Goal: Task Accomplishment & Management: Manage account settings

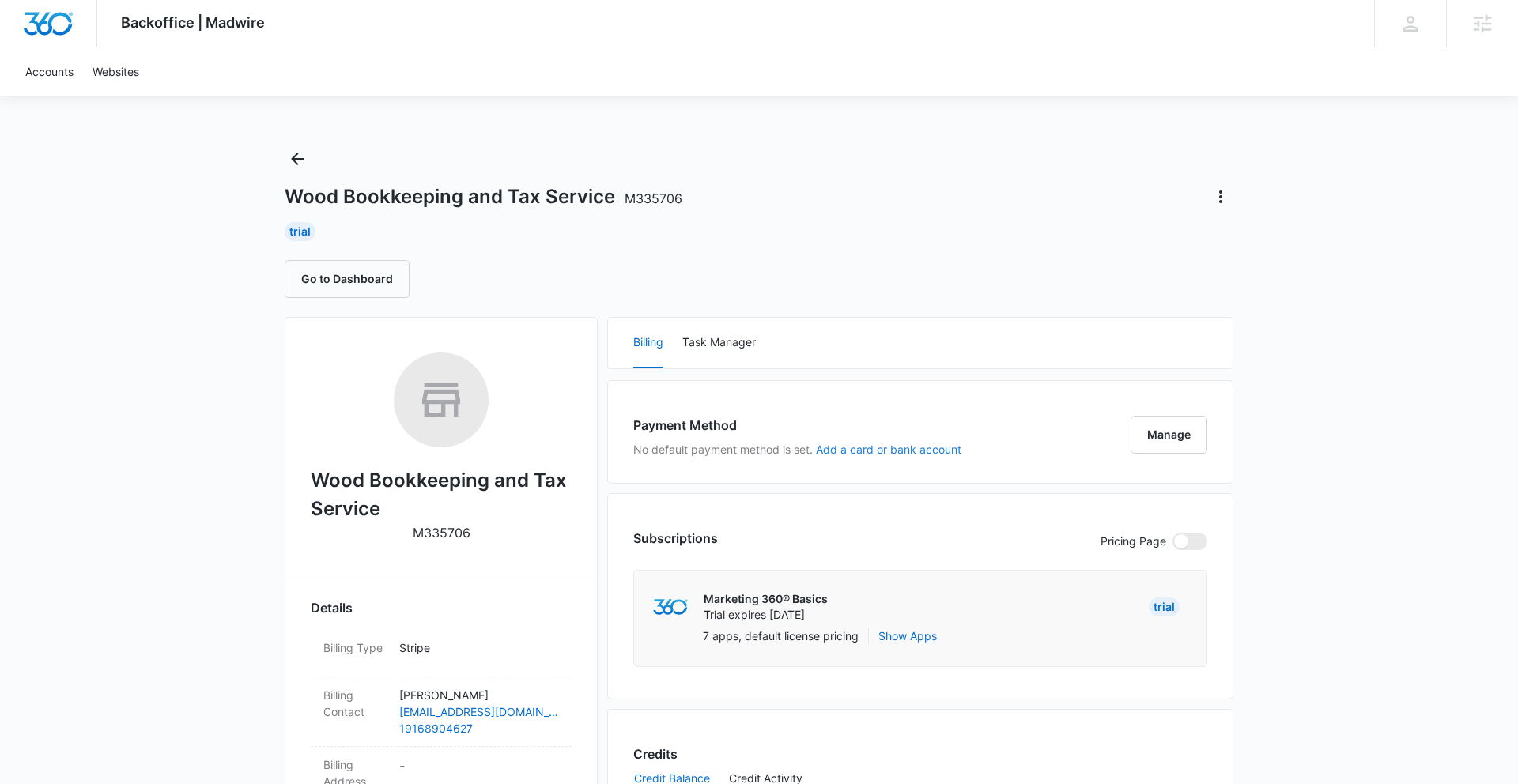
click at [851, 451] on button "Add a card or bank account" at bounding box center [889, 450] width 145 height 11
click at [850, 448] on button "Add a card or bank account" at bounding box center [889, 450] width 145 height 11
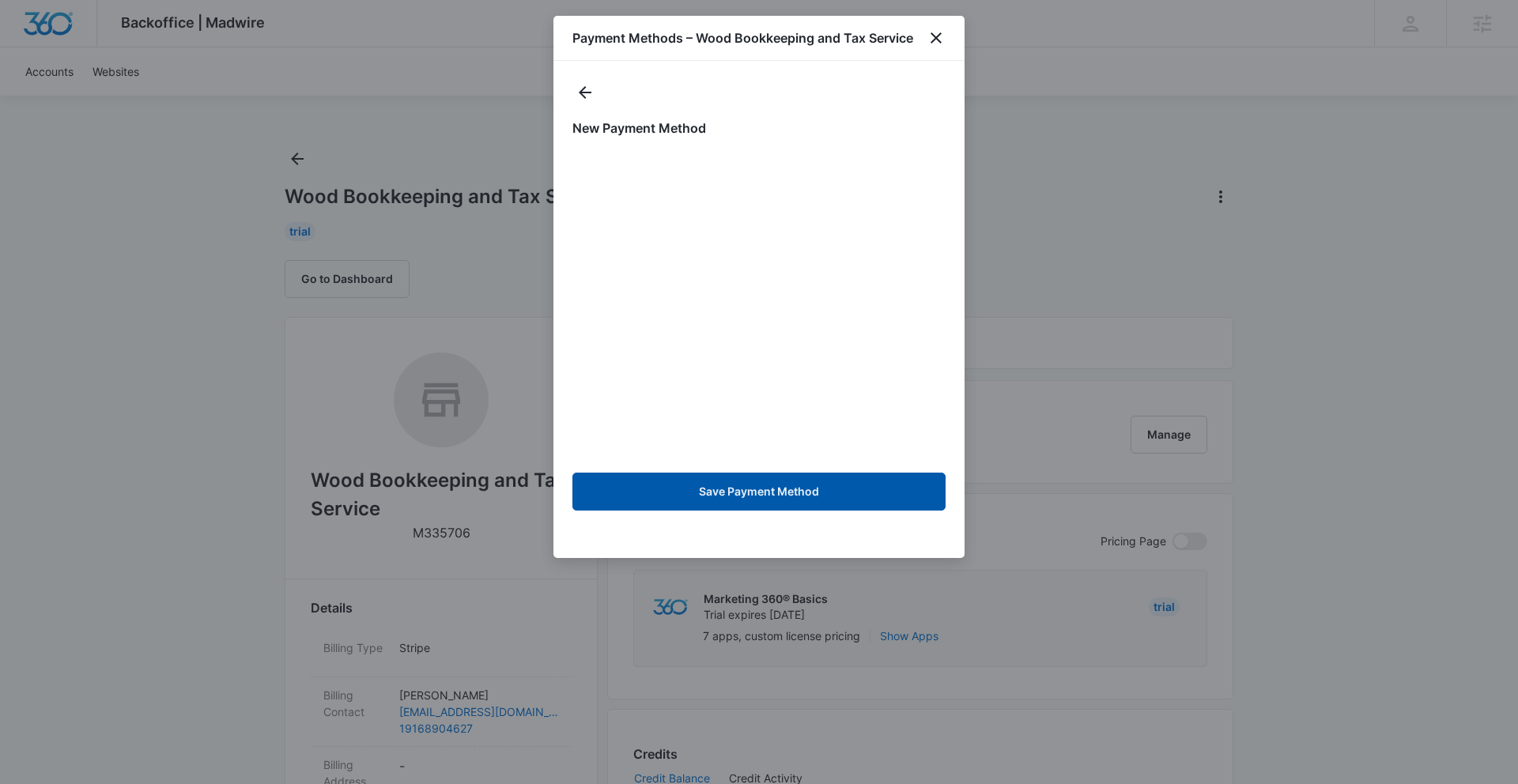
click at [768, 500] on button "Save Payment Method" at bounding box center [759, 492] width 373 height 38
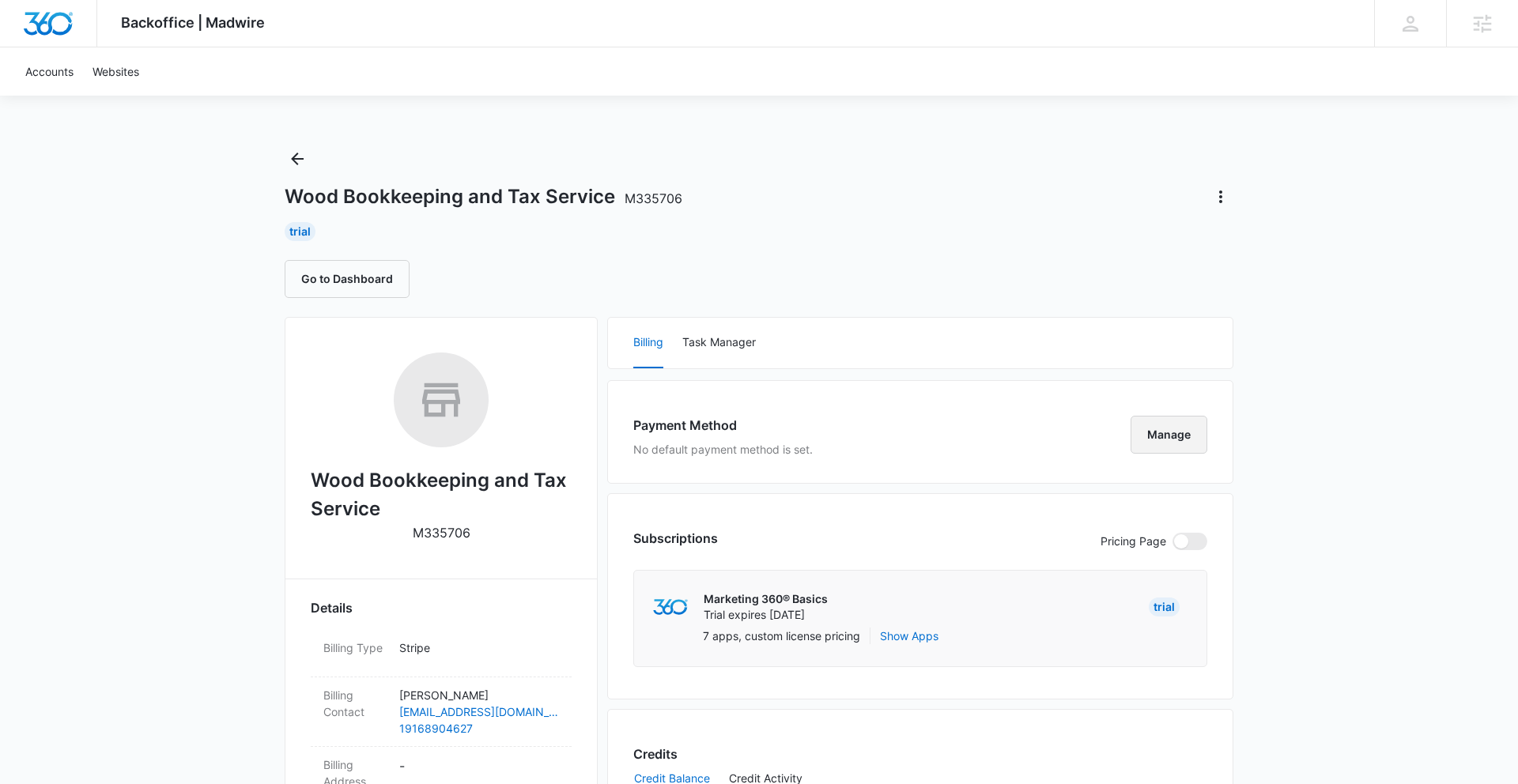
click at [1173, 438] on button "Manage" at bounding box center [1168, 435] width 77 height 38
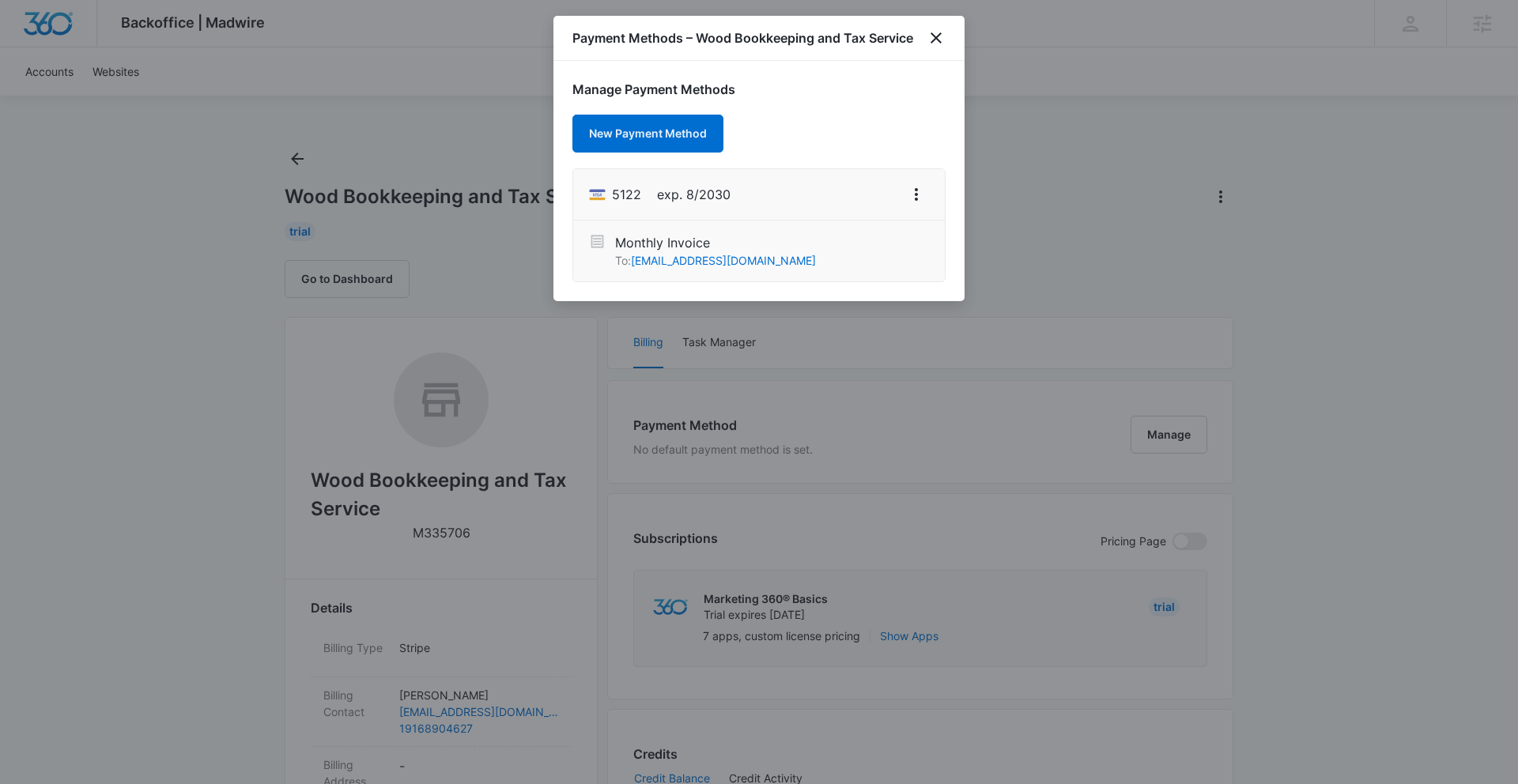
click at [944, 19] on div "Payment Methods – Wood Bookkeeping and Tax Service" at bounding box center [759, 38] width 411 height 45
click at [938, 37] on icon "close" at bounding box center [936, 38] width 19 height 19
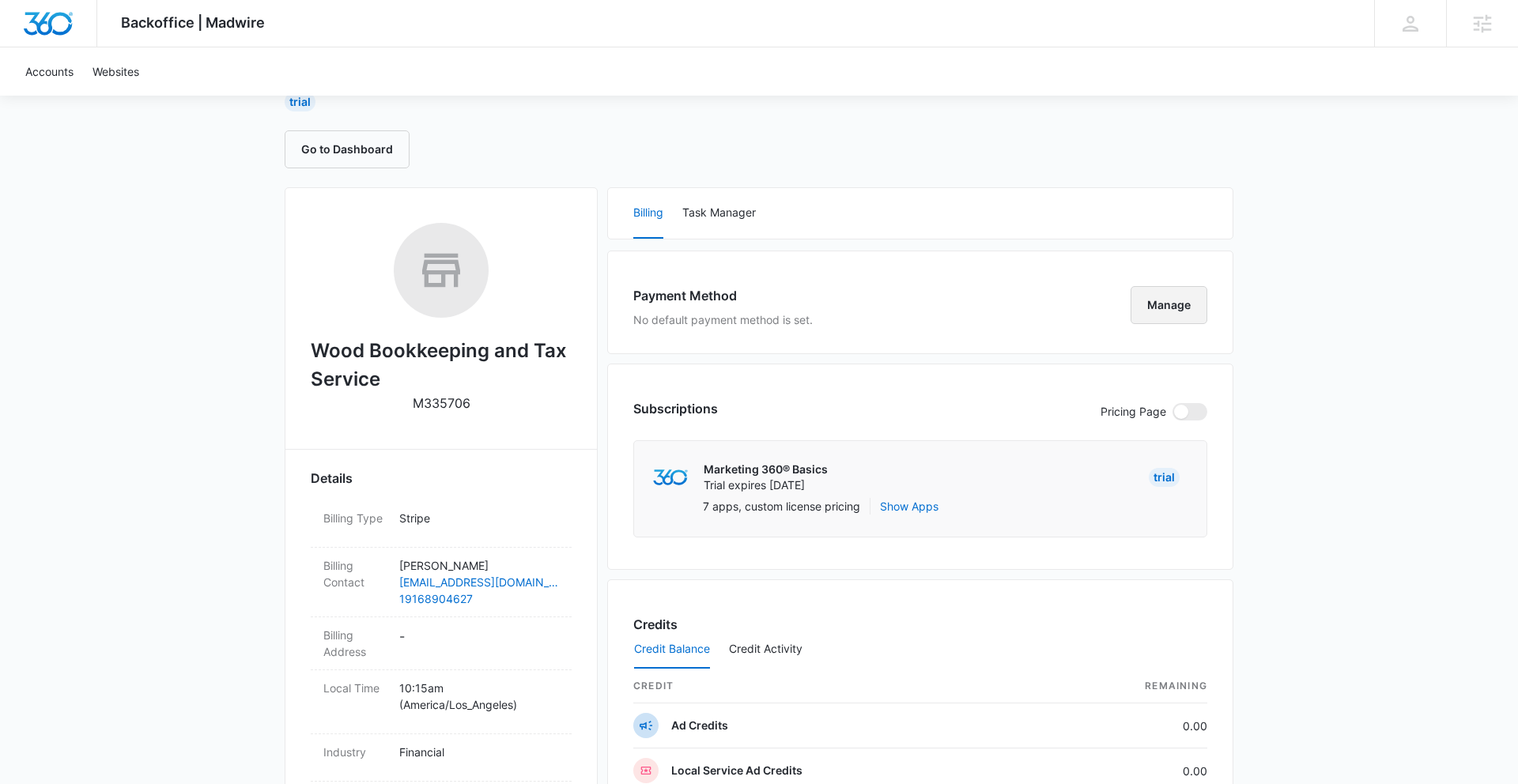
scroll to position [161, 0]
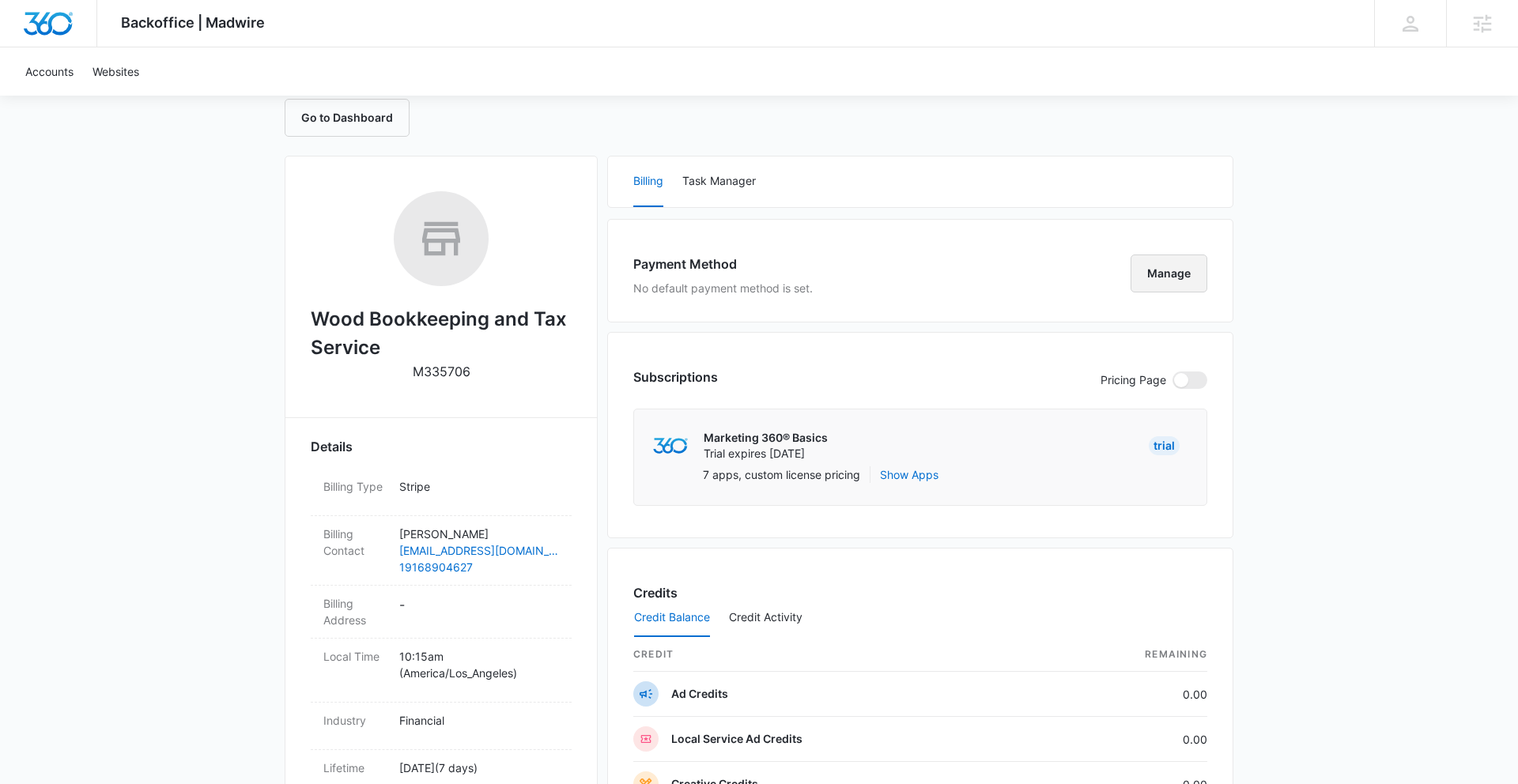
click at [1167, 283] on button "Manage" at bounding box center [1168, 274] width 77 height 38
